Goal: Find specific page/section: Find specific page/section

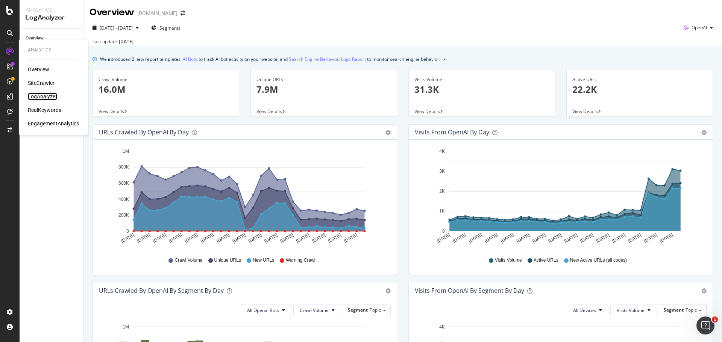
click at [47, 96] on div "LogAnalyzer" at bounding box center [42, 97] width 29 height 8
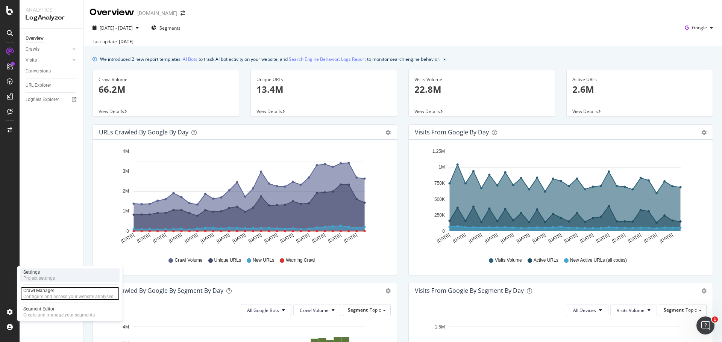
drag, startPoint x: 41, startPoint y: 294, endPoint x: 51, endPoint y: 275, distance: 20.7
click at [41, 294] on div "Crawl Manager" at bounding box center [68, 291] width 90 height 6
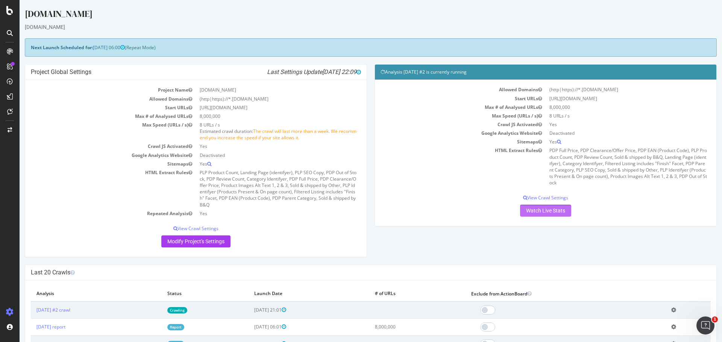
click at [522, 211] on link "Watch Live Stats" at bounding box center [545, 211] width 51 height 12
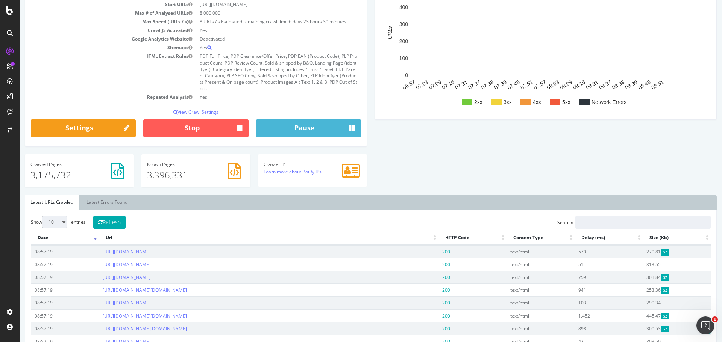
scroll to position [113, 0]
